Goal: Navigation & Orientation: Find specific page/section

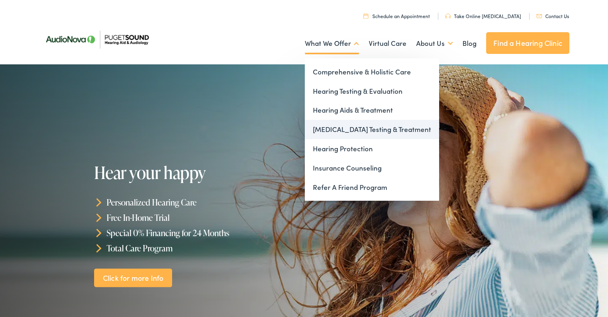
click at [337, 126] on link "[MEDICAL_DATA] Testing & Treatment" at bounding box center [372, 129] width 134 height 19
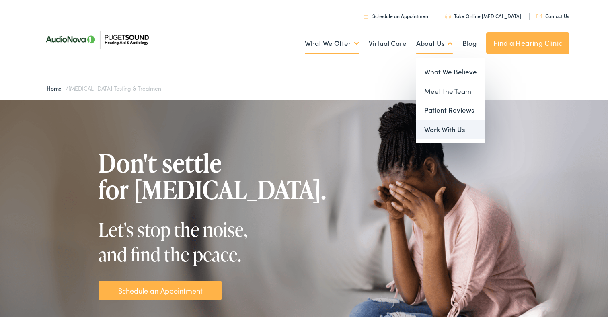
click at [433, 128] on link "Work With Us" at bounding box center [450, 129] width 69 height 19
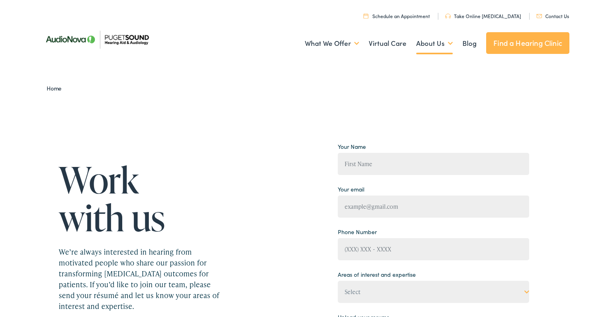
click at [513, 45] on link "Find a Hearing Clinic" at bounding box center [527, 43] width 83 height 22
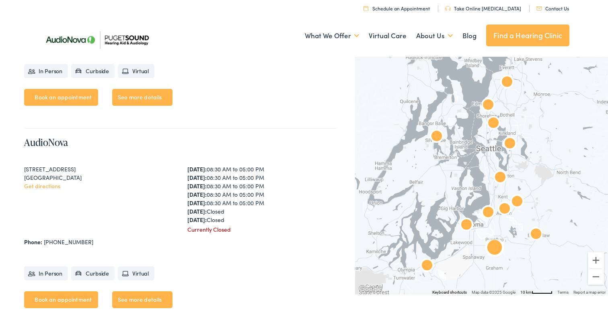
scroll to position [1974, 0]
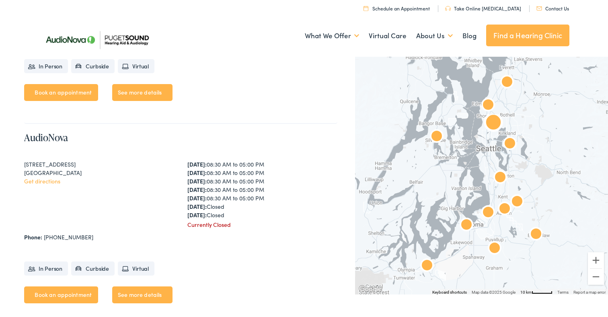
click at [78, 177] on div "Seattle, WA 98125" at bounding box center [99, 172] width 150 height 8
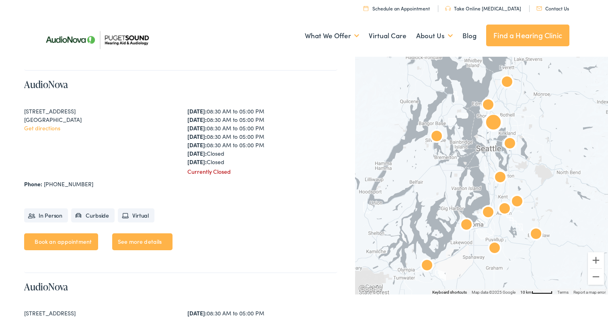
scroll to position [2037, 0]
